Goal: Communication & Community: Answer question/provide support

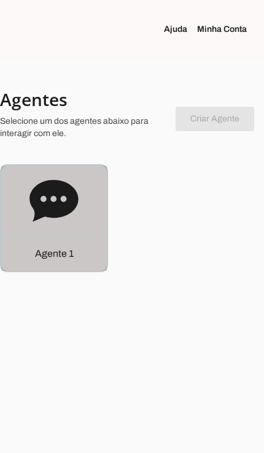
click at [66, 253] on p "Agente 1" at bounding box center [54, 254] width 39 height 15
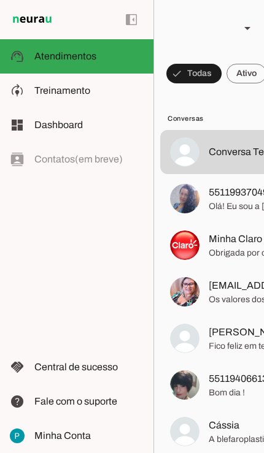
click at [237, 195] on span "5511993704906" at bounding box center [244, 192] width 71 height 15
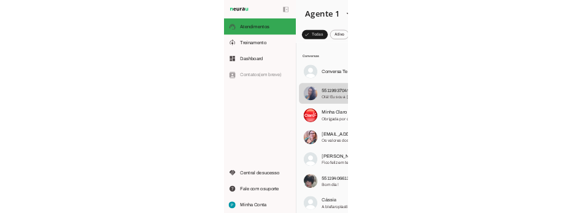
scroll to position [682, 0]
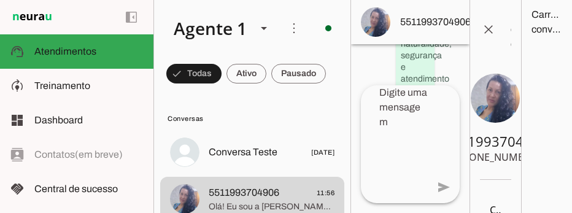
click at [263, 18] on span "5511993704906" at bounding box center [435, 22] width 71 height 15
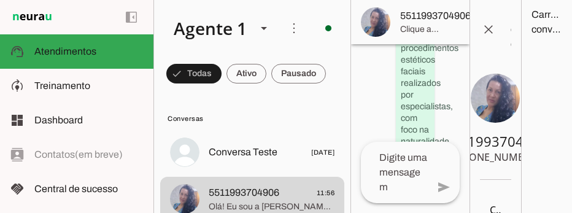
click at [263, 25] on span at bounding box center [488, 29] width 29 height 29
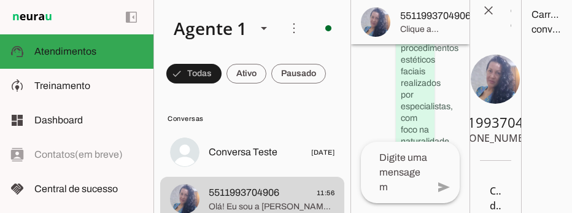
scroll to position [20, 0]
